Goal: Transaction & Acquisition: Purchase product/service

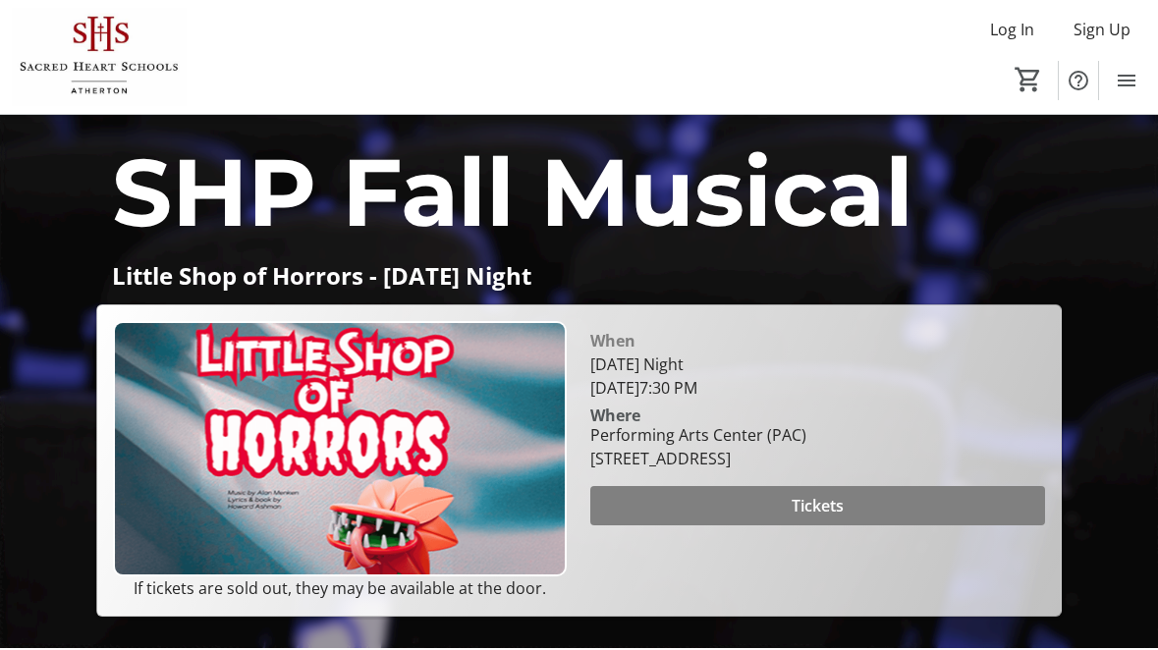
scroll to position [104, 0]
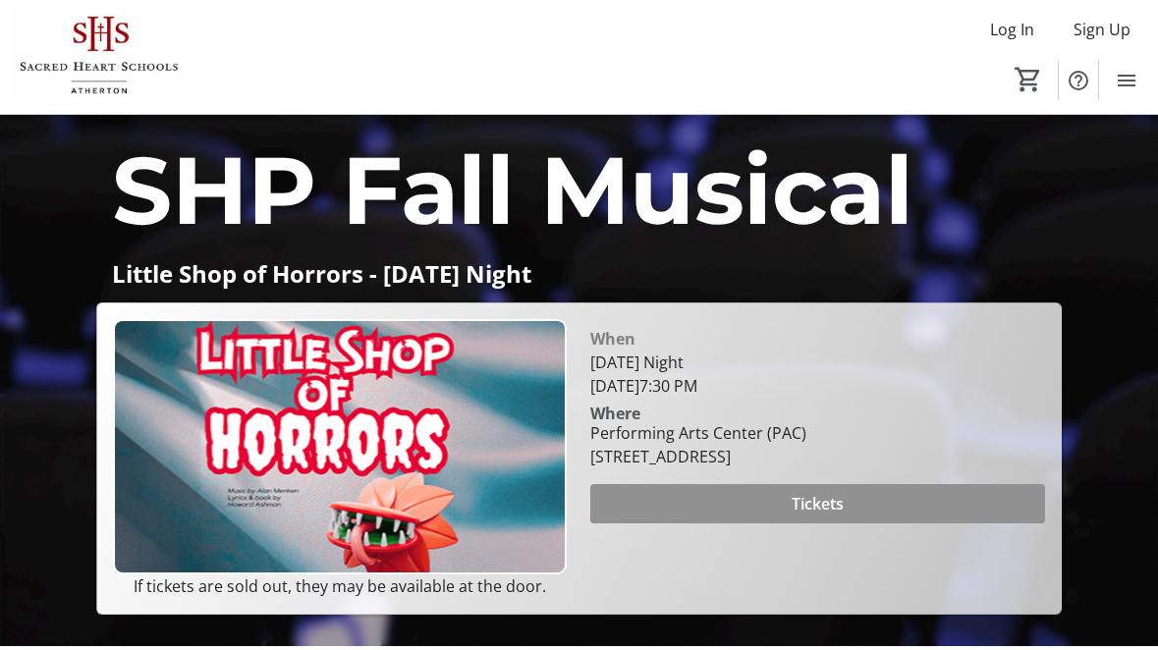
click at [785, 527] on span at bounding box center [817, 503] width 454 height 47
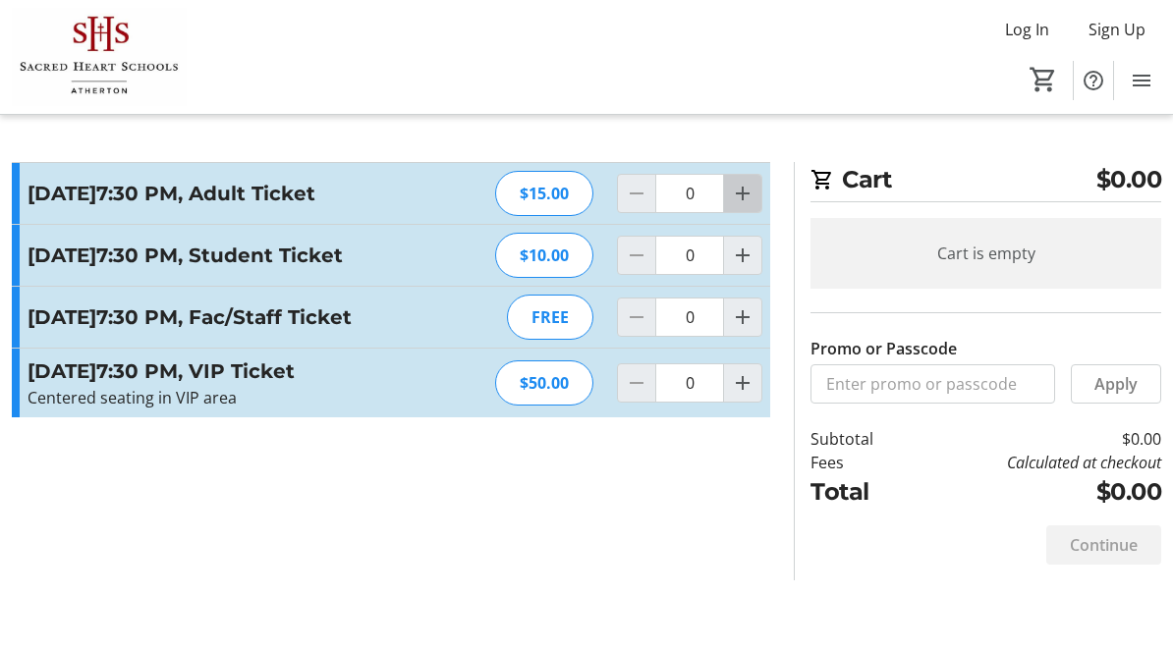
click at [739, 205] on mat-icon "Increment by one" at bounding box center [743, 194] width 24 height 24
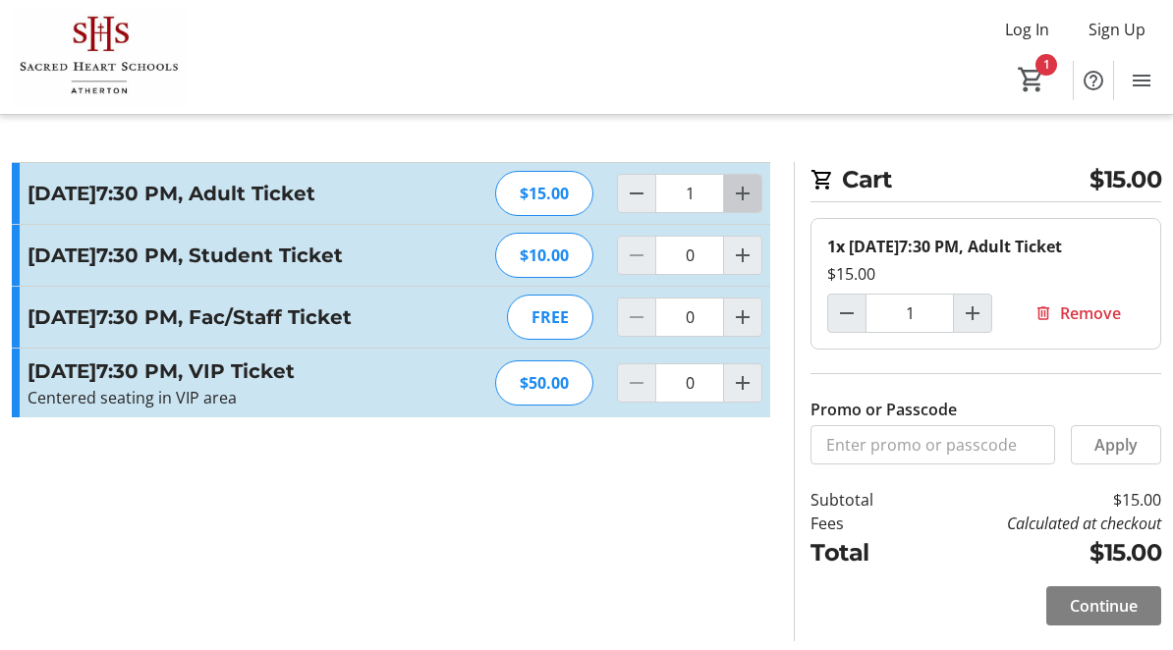
click at [739, 205] on mat-icon "Increment by one" at bounding box center [743, 194] width 24 height 24
type input "2"
click at [740, 267] on mat-icon "Increment by one" at bounding box center [743, 256] width 24 height 24
type input "1"
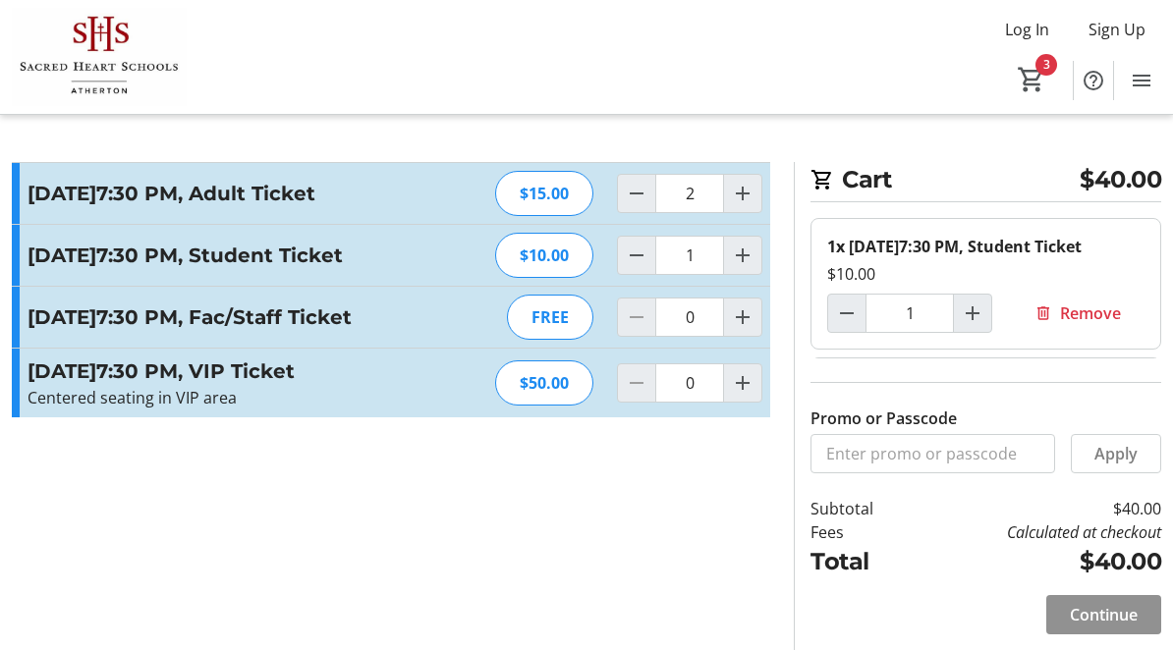
click at [1082, 610] on span "Continue" at bounding box center [1104, 615] width 68 height 24
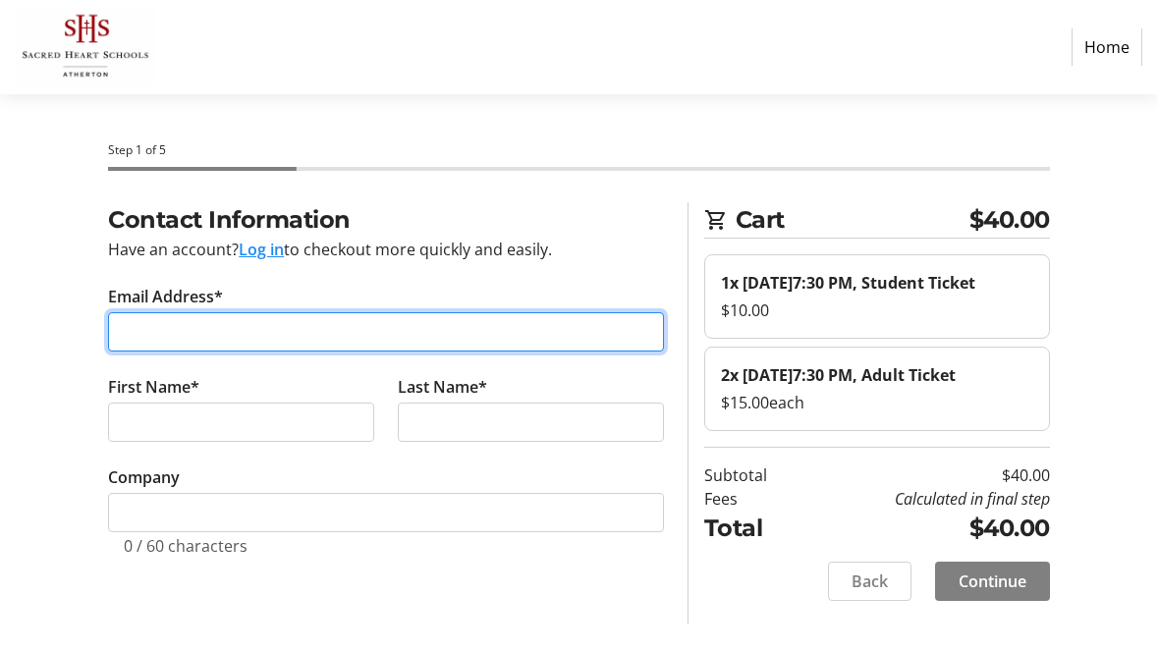
click at [446, 334] on input "Email Address*" at bounding box center [386, 331] width 556 height 39
type input "melindao@gmail.com"
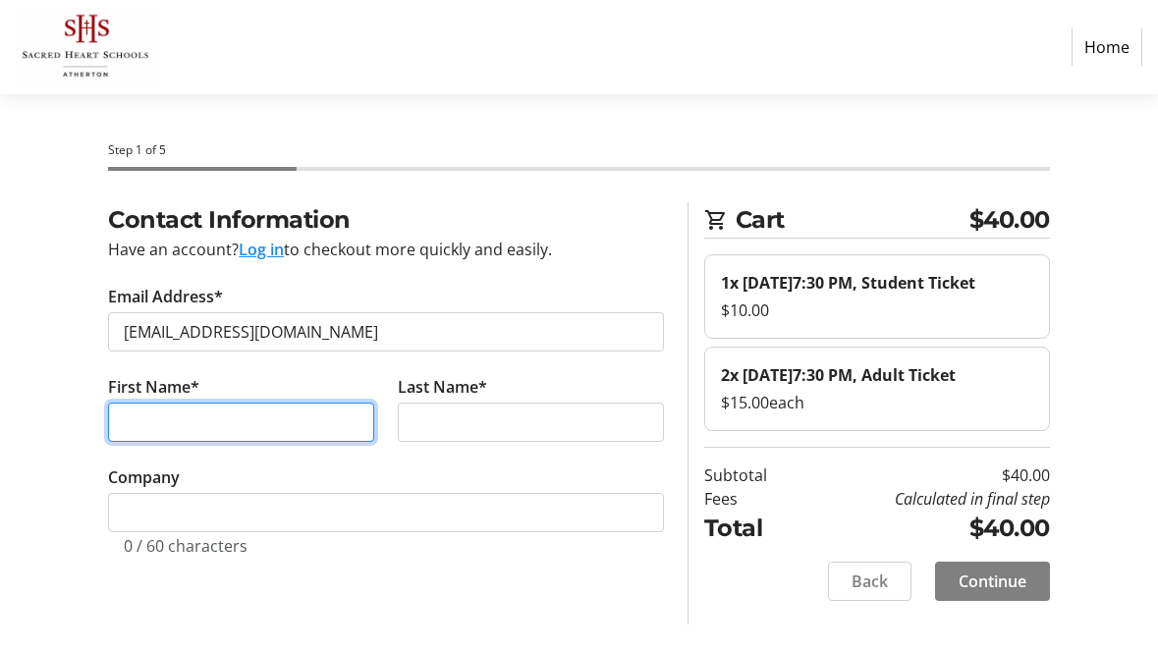
type input "Melinda"
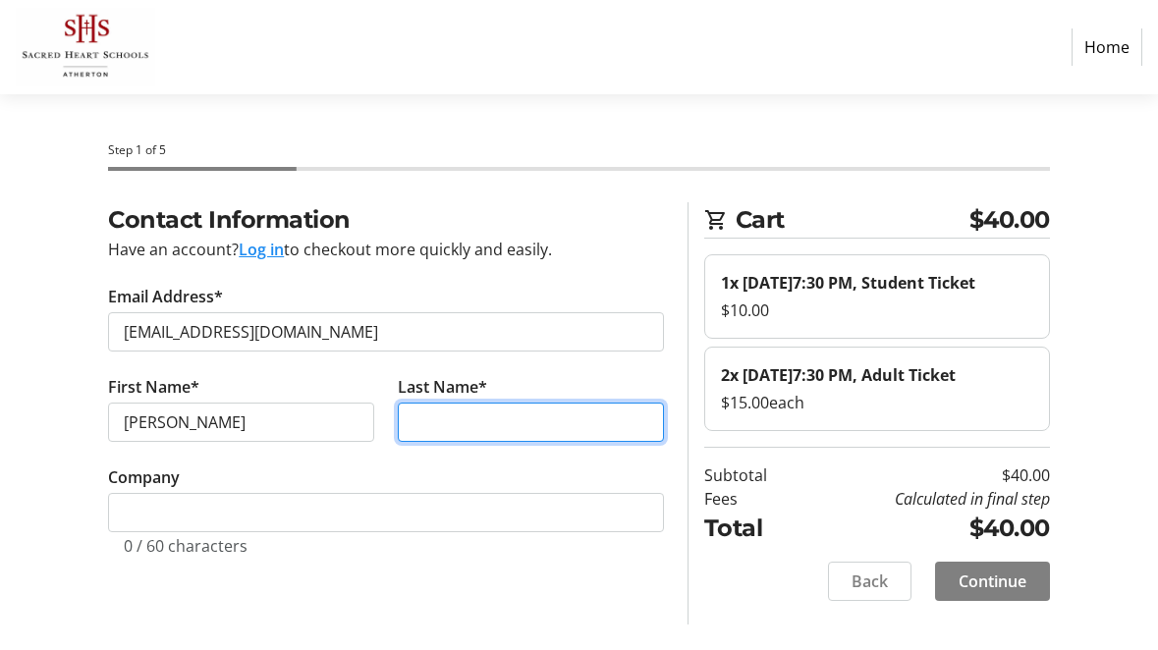
type input "Osterloh"
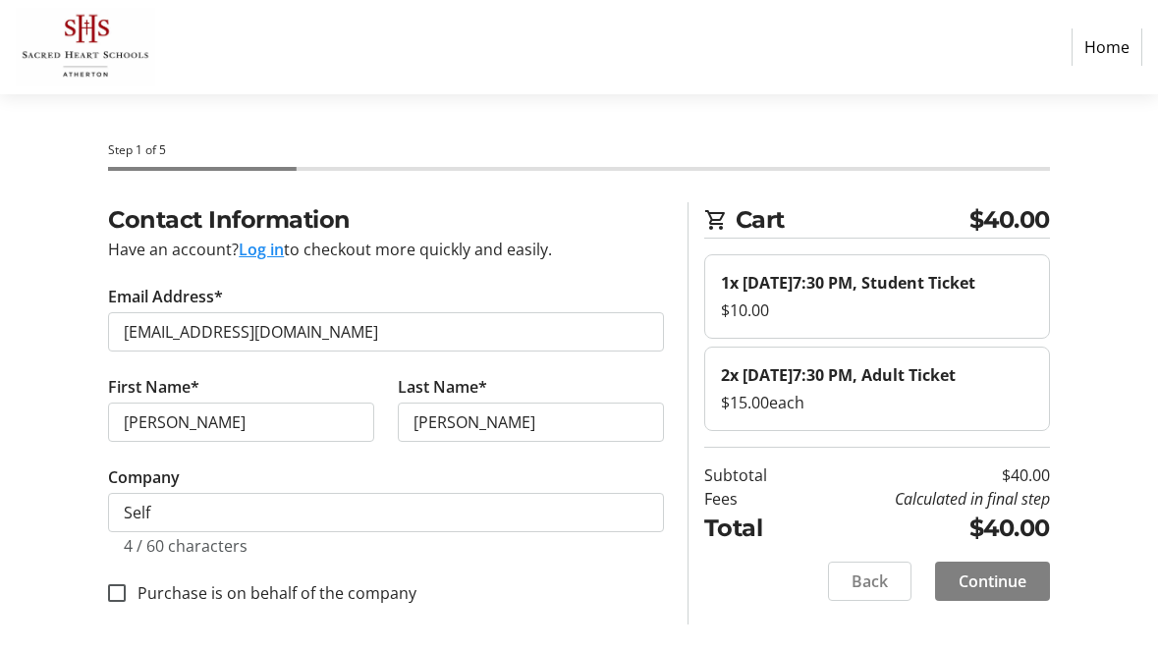
click at [417, 569] on tr-form-field "Company Self 4 / 60 characters" at bounding box center [386, 523] width 556 height 114
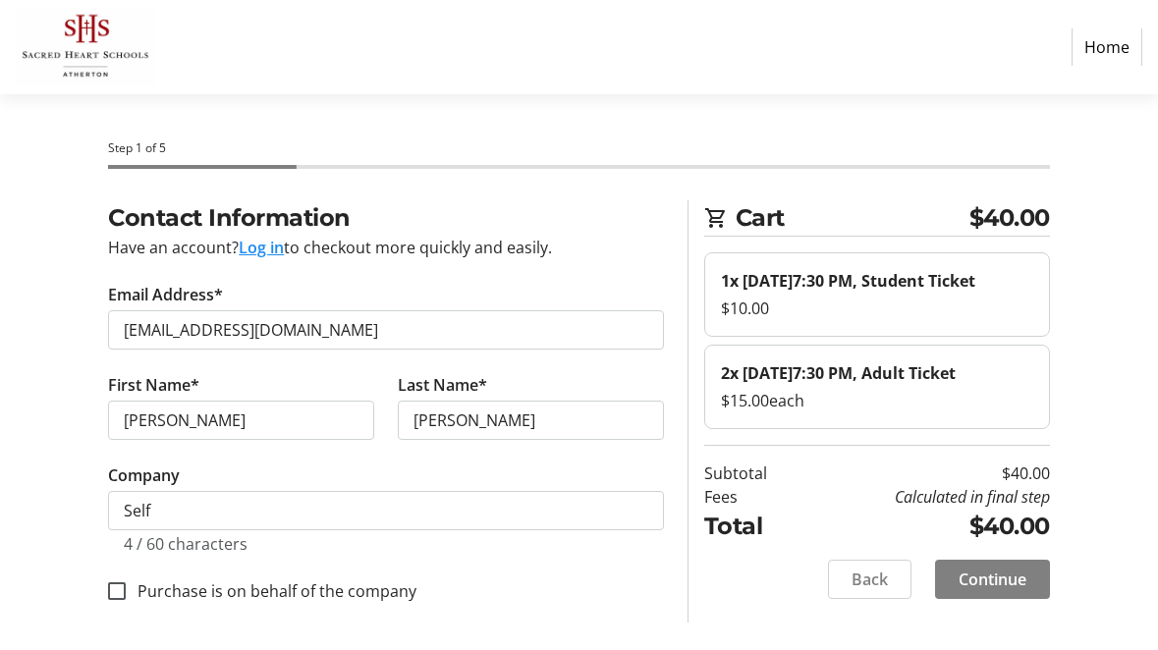
scroll to position [22, 0]
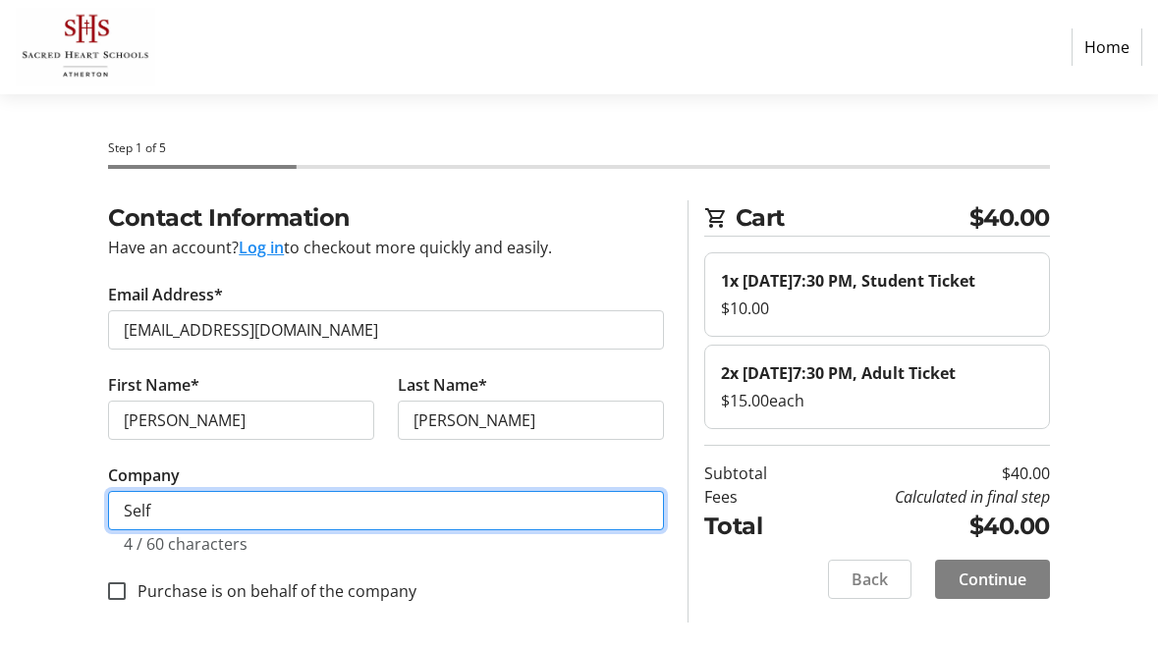
click at [180, 495] on input "Self" at bounding box center [386, 510] width 556 height 39
type input "S"
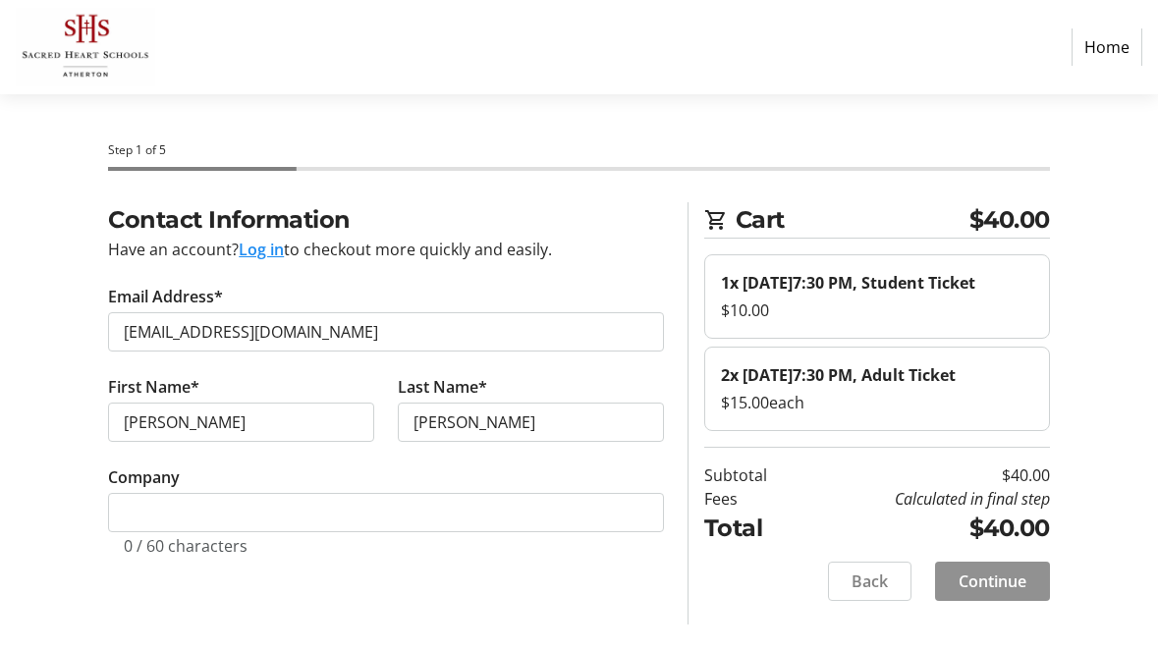
click at [989, 593] on span "Continue" at bounding box center [993, 582] width 68 height 24
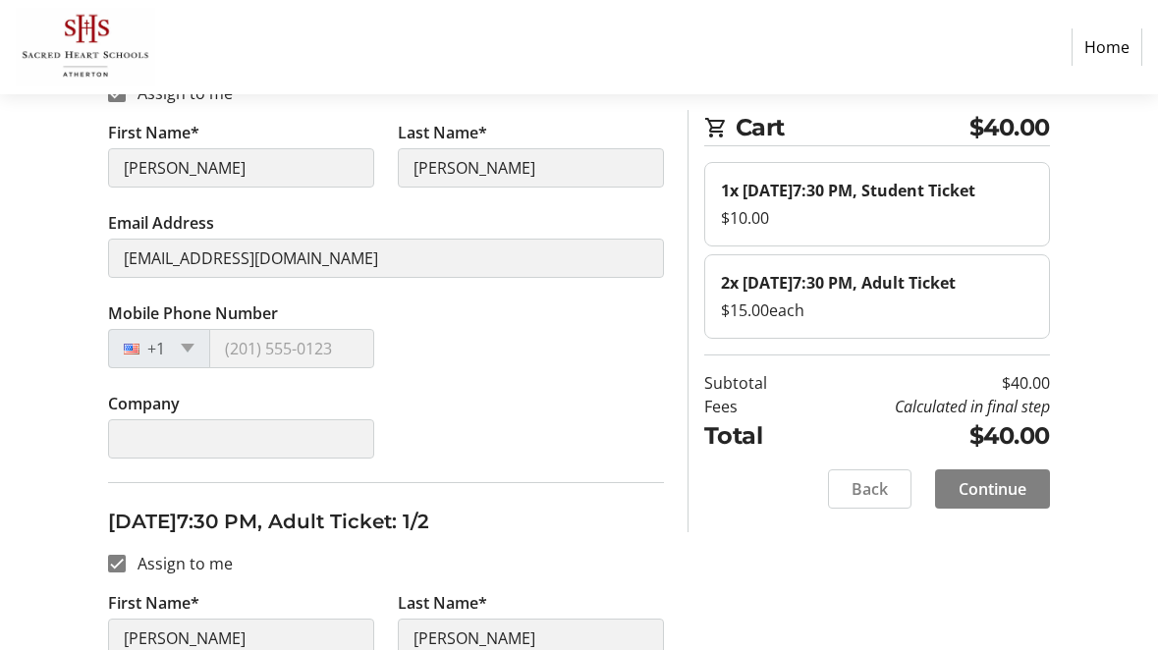
scroll to position [392, 0]
click at [174, 343] on div "+1" at bounding box center [159, 347] width 102 height 39
click at [193, 345] on span at bounding box center [188, 347] width 14 height 9
click at [186, 348] on span at bounding box center [188, 347] width 14 height 9
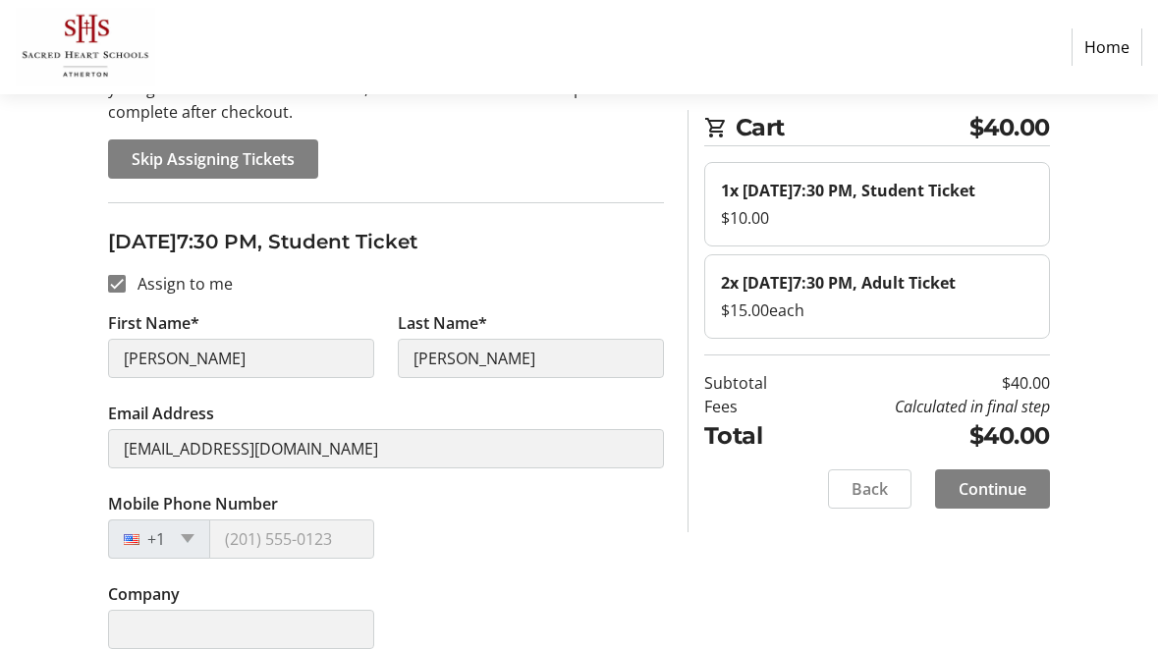
scroll to position [209, 0]
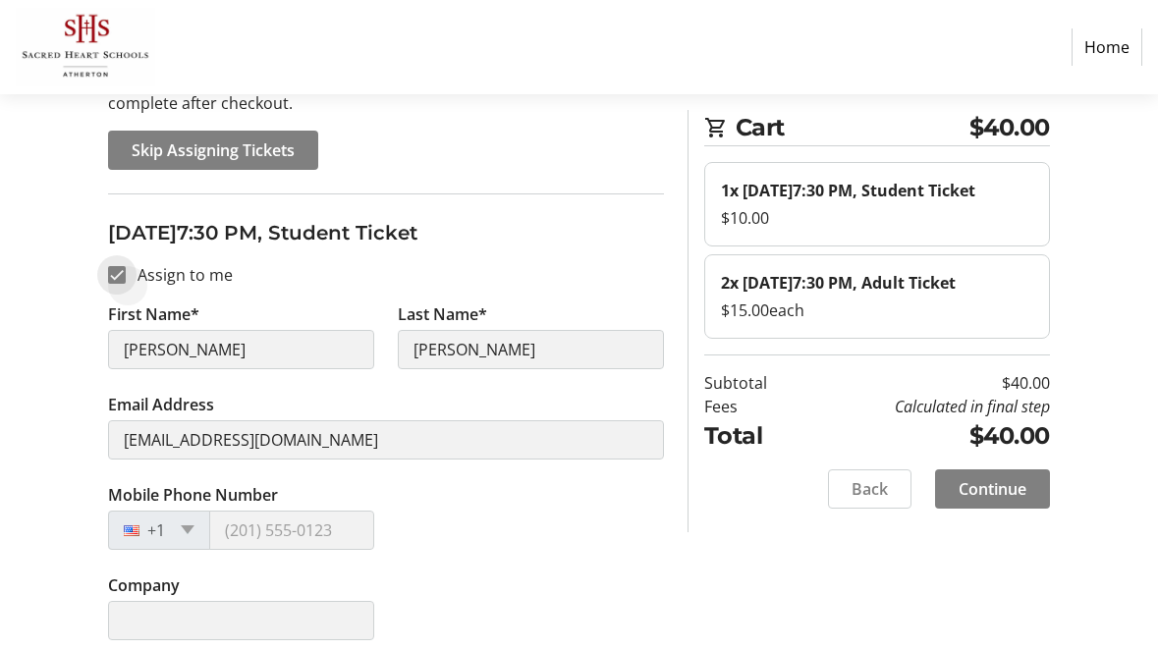
click at [120, 270] on input "Assign to me" at bounding box center [117, 275] width 18 height 18
checkbox input "false"
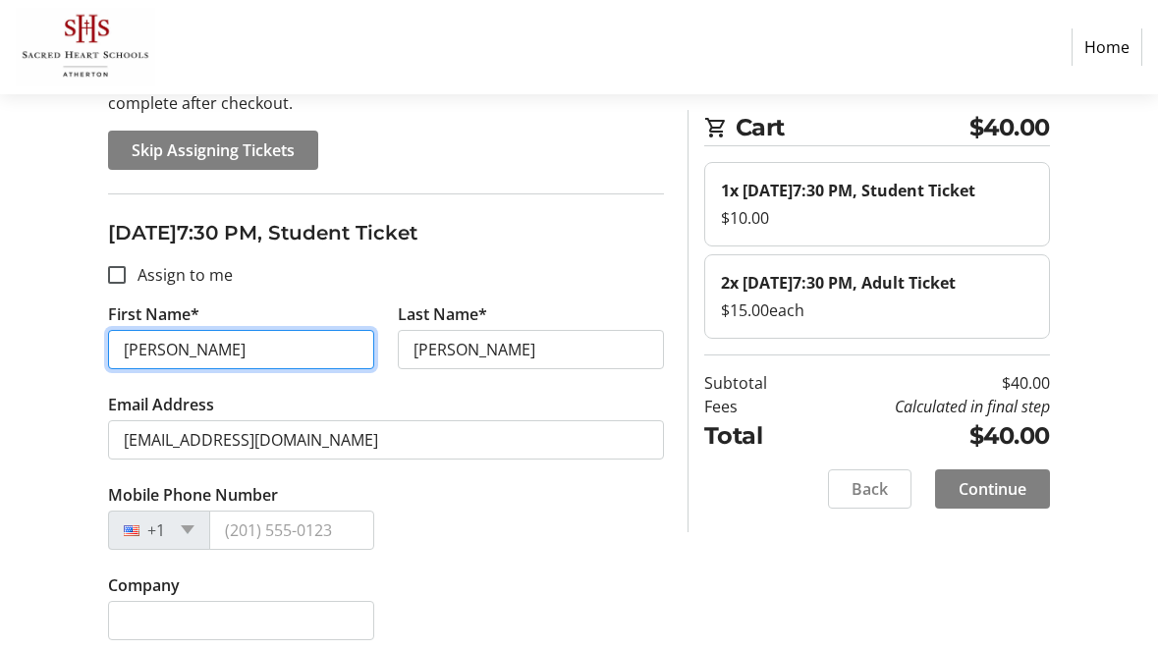
click at [196, 348] on input "Melinda" at bounding box center [241, 349] width 266 height 39
type input "Melind"
type input "Matthew"
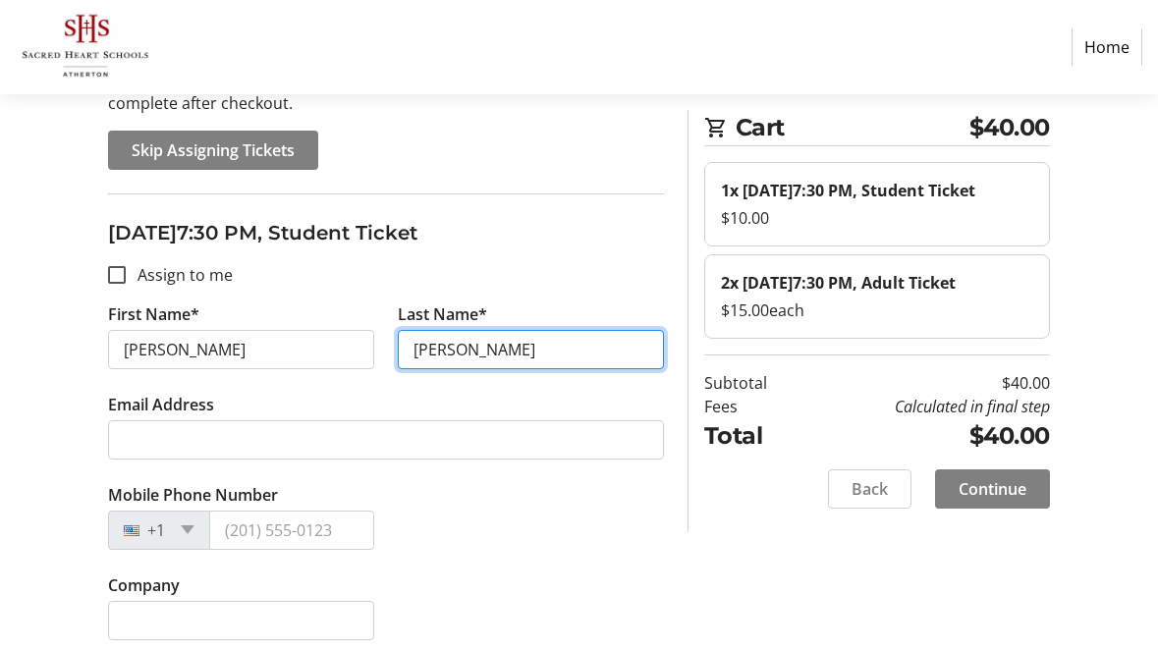
type input "Osterloh"
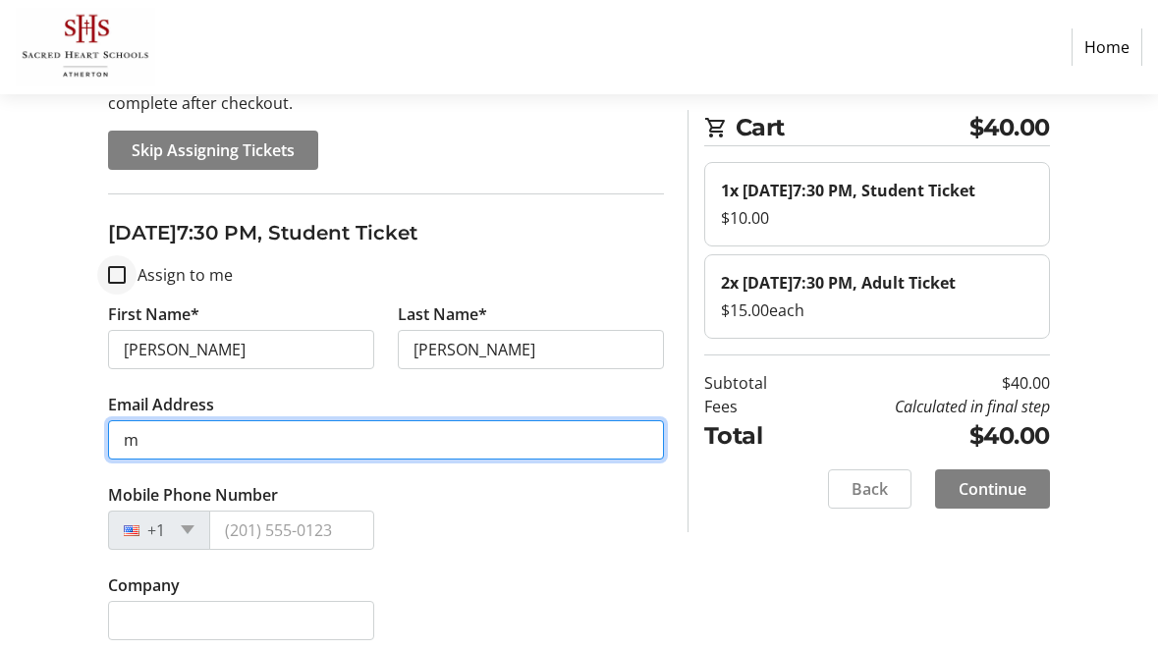
type input "m"
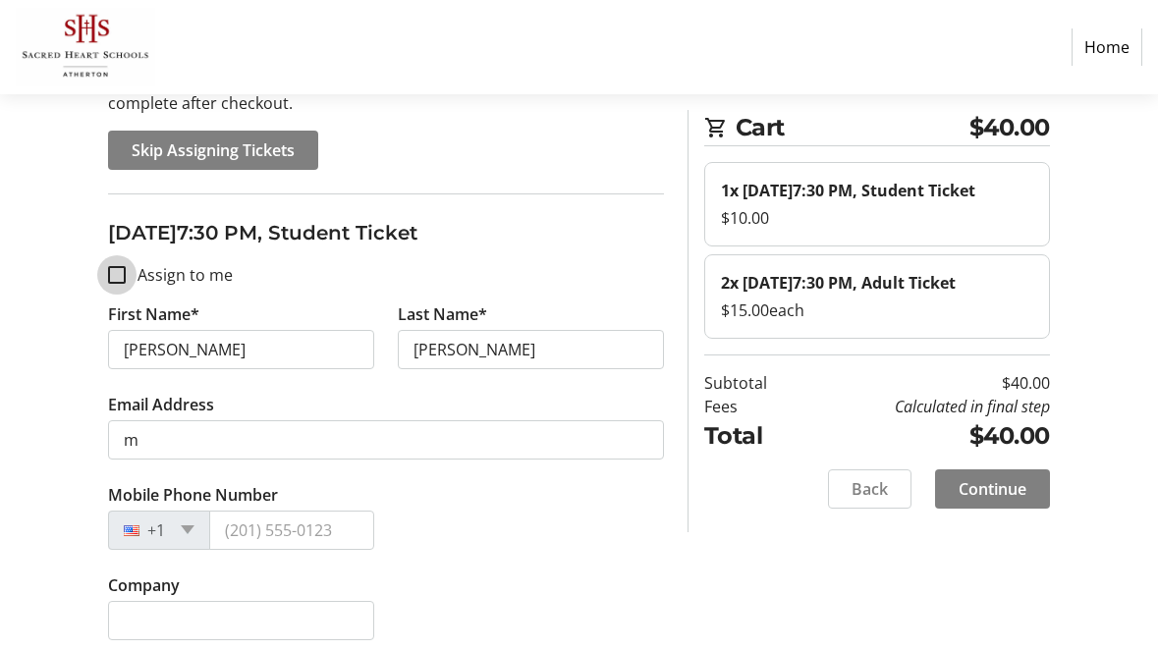
click at [119, 276] on input "Assign to me" at bounding box center [117, 275] width 18 height 18
checkbox input "true"
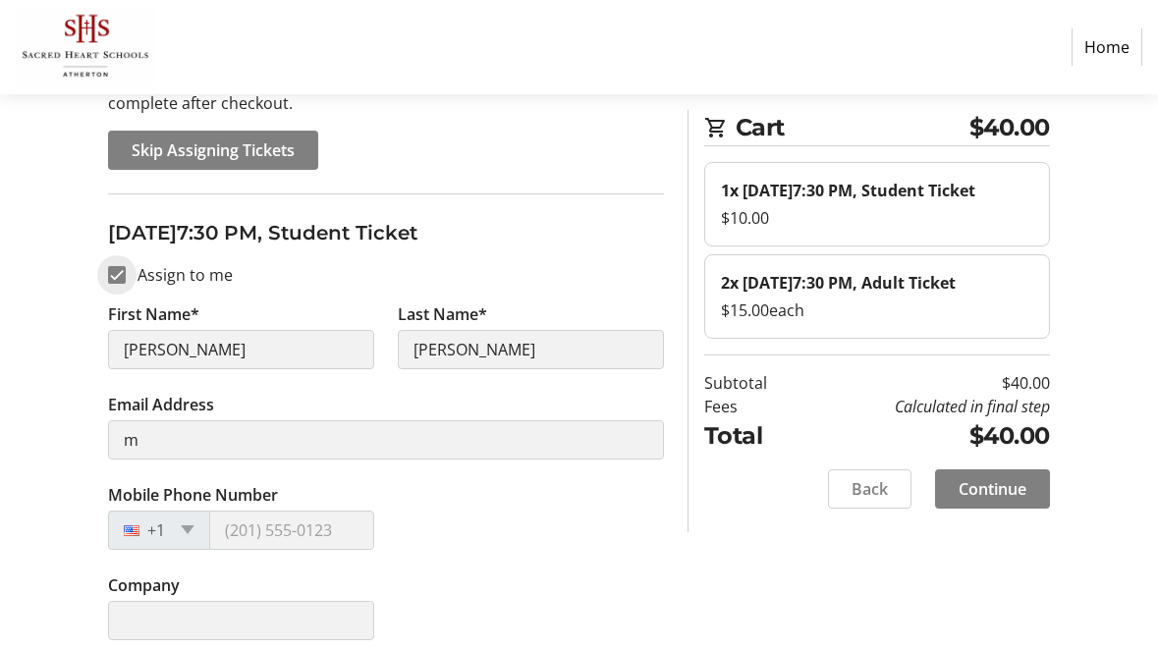
type input "Melinda"
type input "melindao@gmail.com"
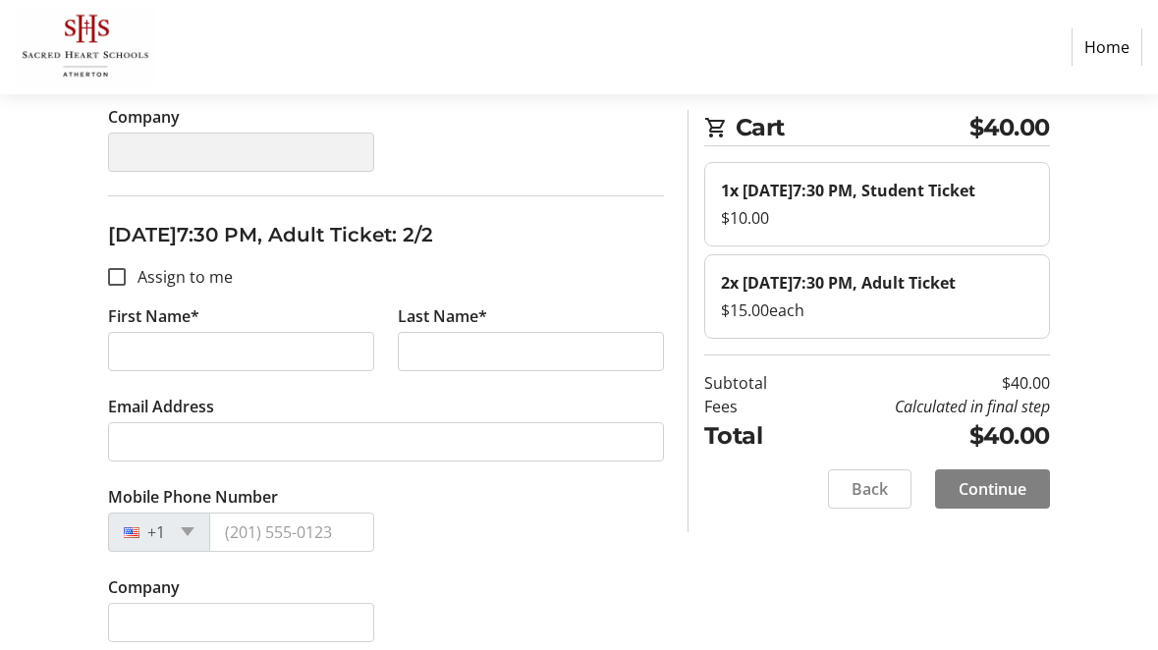
scroll to position [1164, 0]
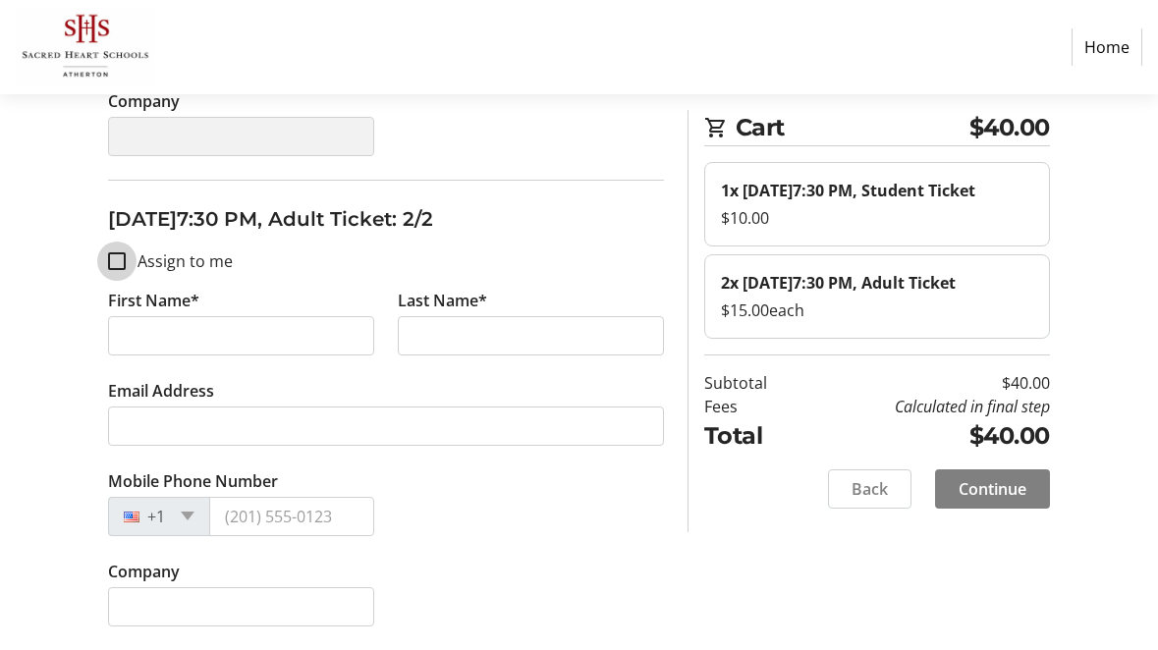
click at [117, 255] on input "Assign to me" at bounding box center [117, 261] width 18 height 18
checkbox input "true"
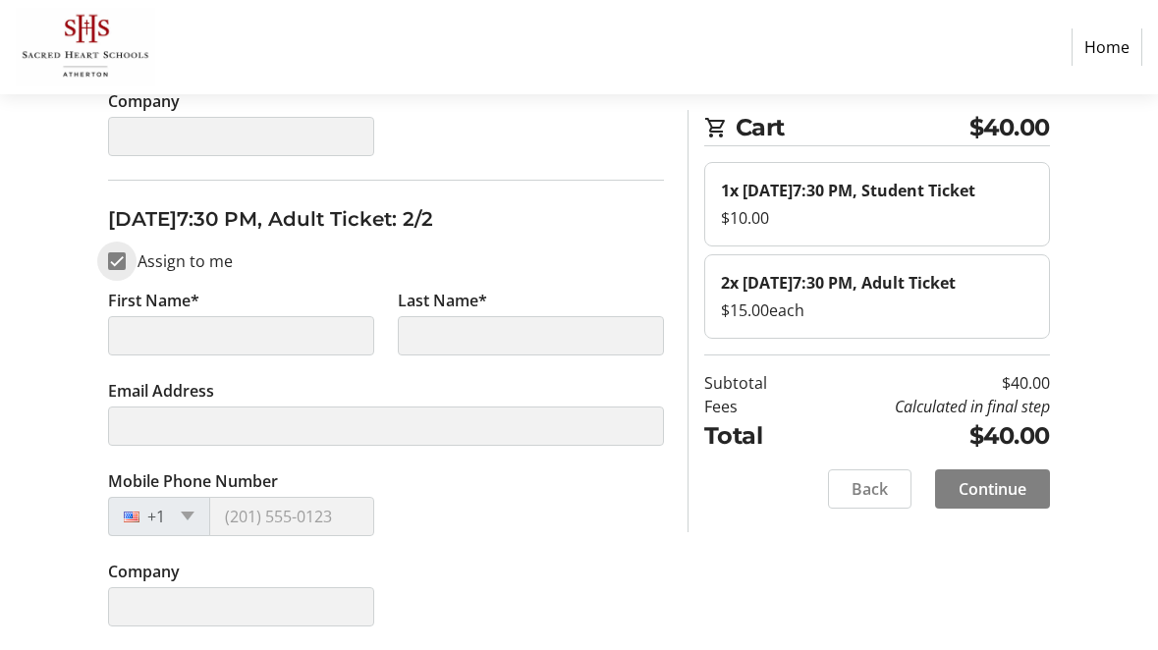
type input "Melinda"
type input "Osterloh"
type input "melindao@gmail.com"
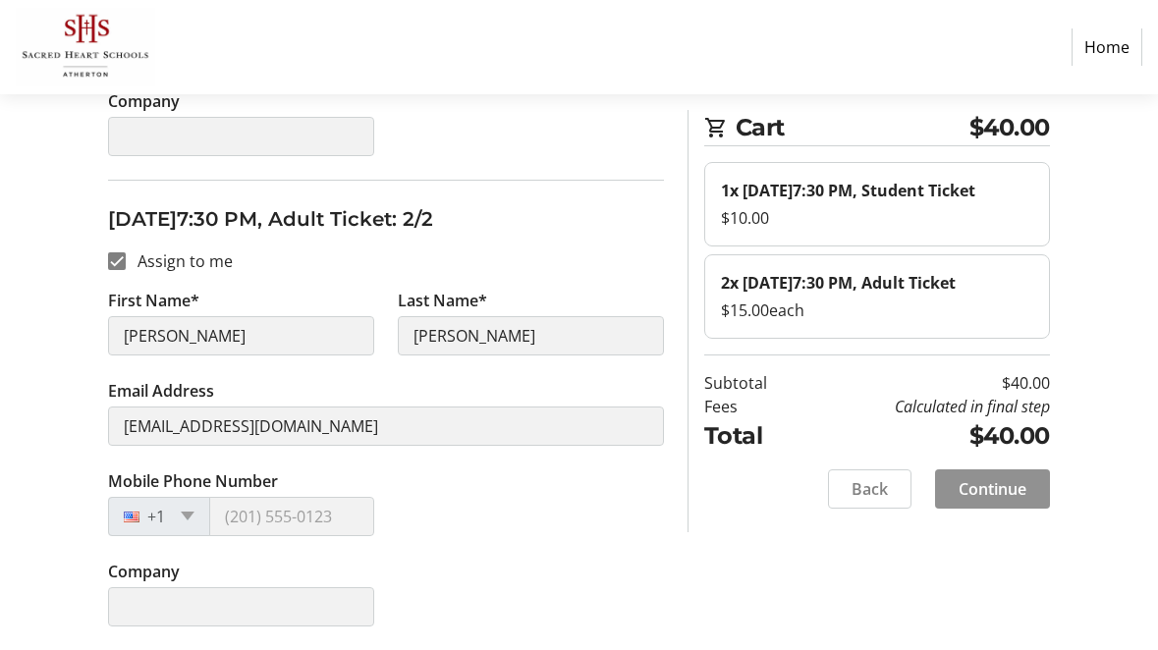
click at [996, 501] on span "Continue" at bounding box center [993, 489] width 68 height 24
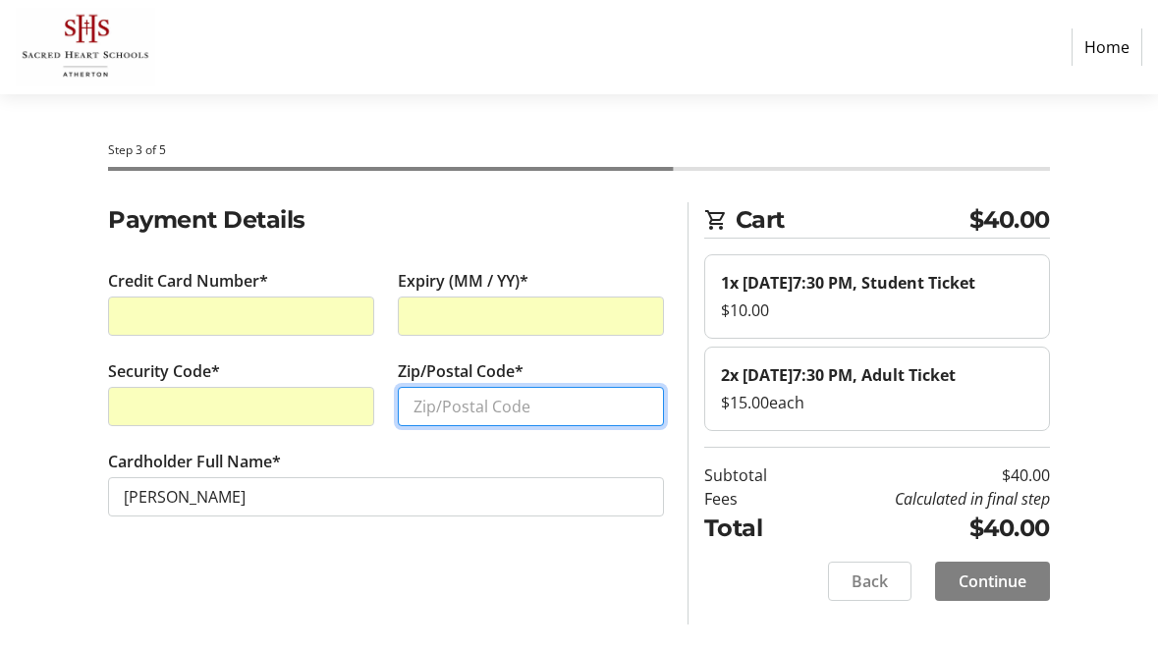
click at [477, 410] on input "Zip/Postal Code*" at bounding box center [531, 406] width 266 height 39
type input "94010"
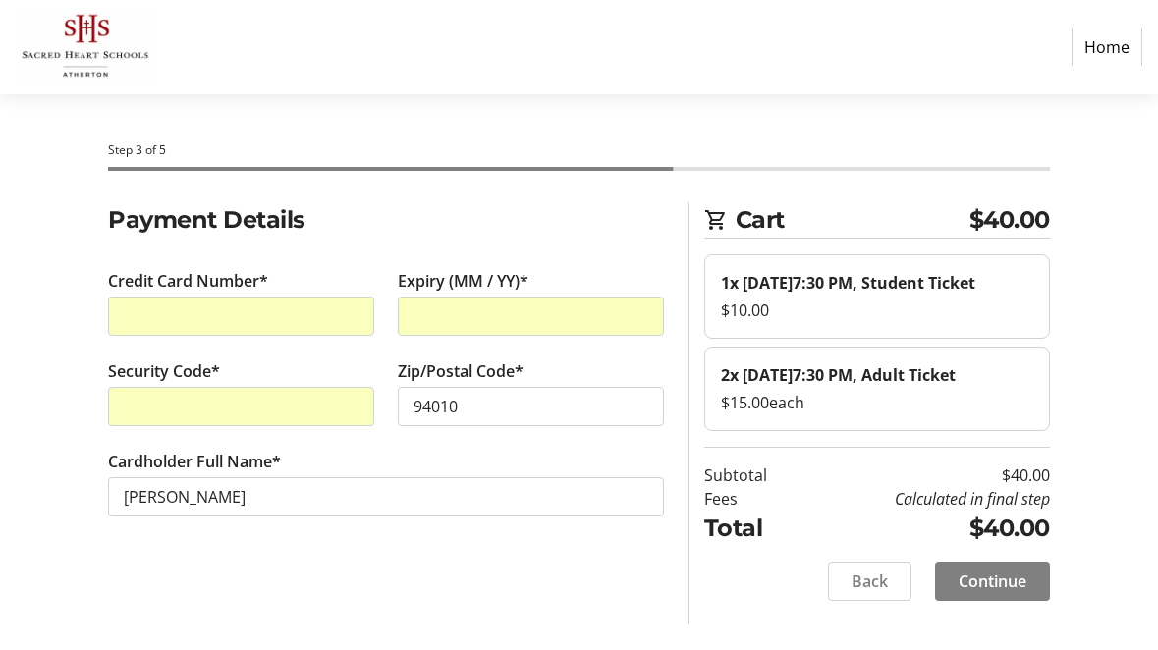
click at [907, 546] on td "$40.00" at bounding box center [927, 528] width 247 height 35
click at [973, 593] on span "Continue" at bounding box center [993, 582] width 68 height 24
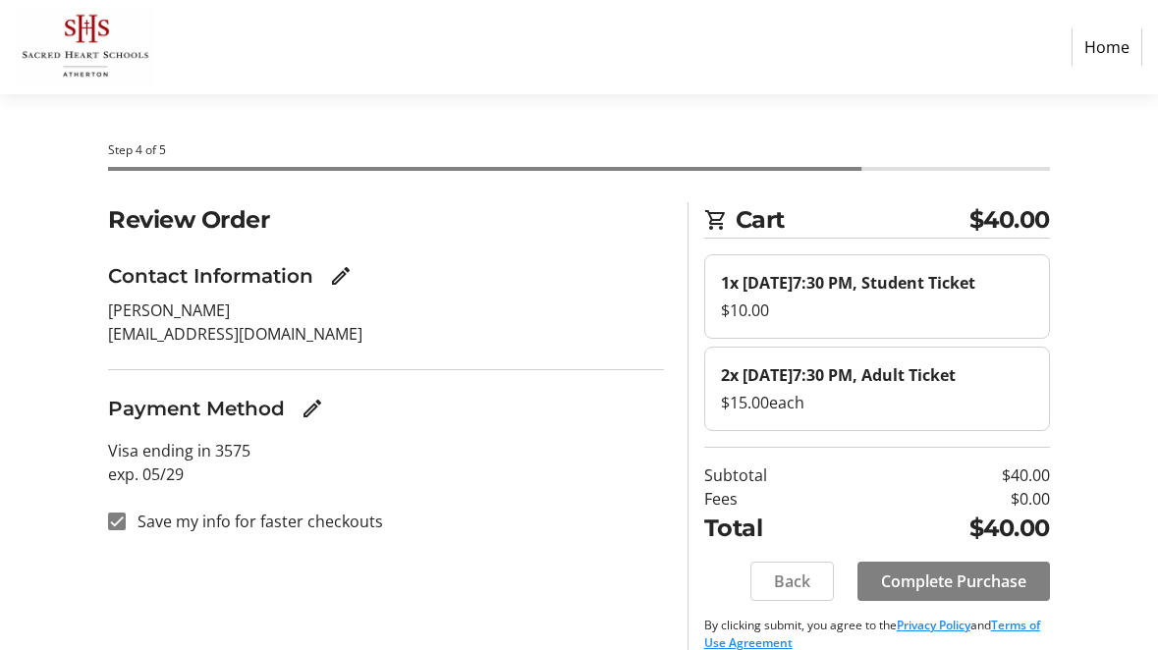
scroll to position [73, 0]
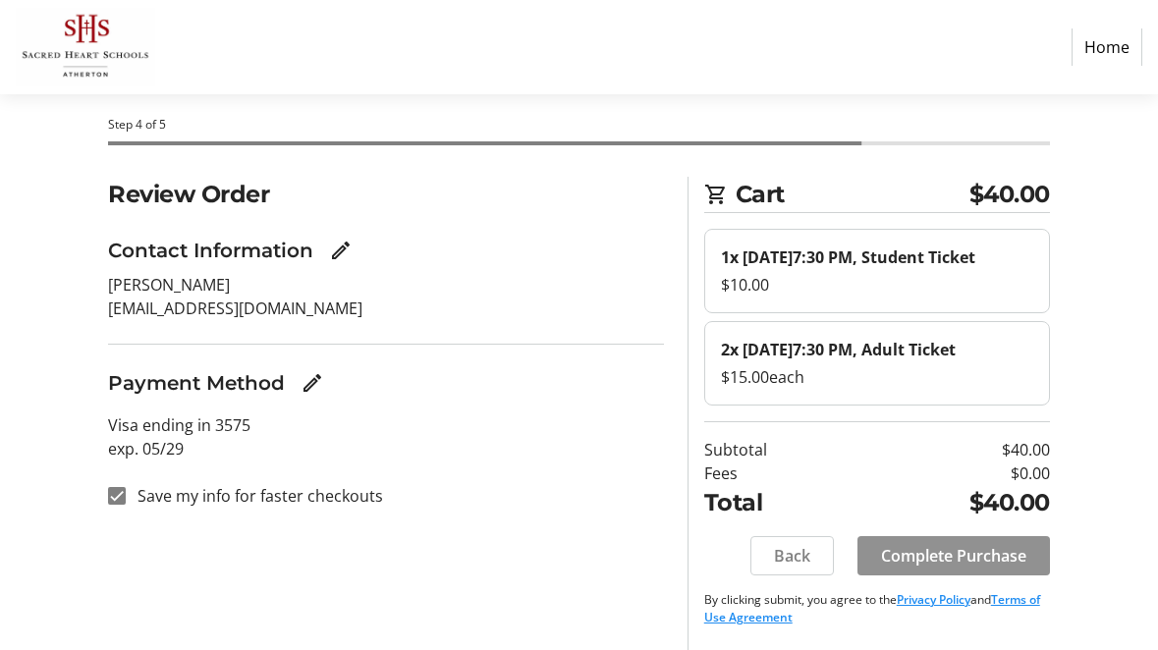
click at [947, 564] on span "Complete Purchase" at bounding box center [953, 556] width 145 height 24
